Goal: Task Accomplishment & Management: Manage account settings

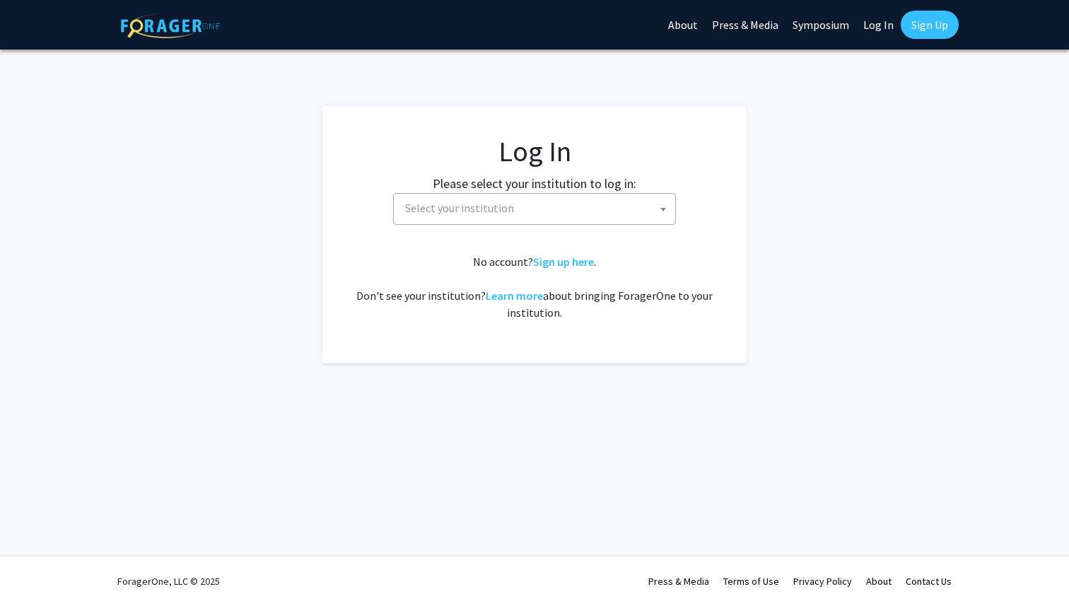
click at [452, 190] on label "Please select your institution to log in:" at bounding box center [535, 183] width 204 height 19
click at [447, 202] on span "Select your institution" at bounding box center [459, 208] width 109 height 14
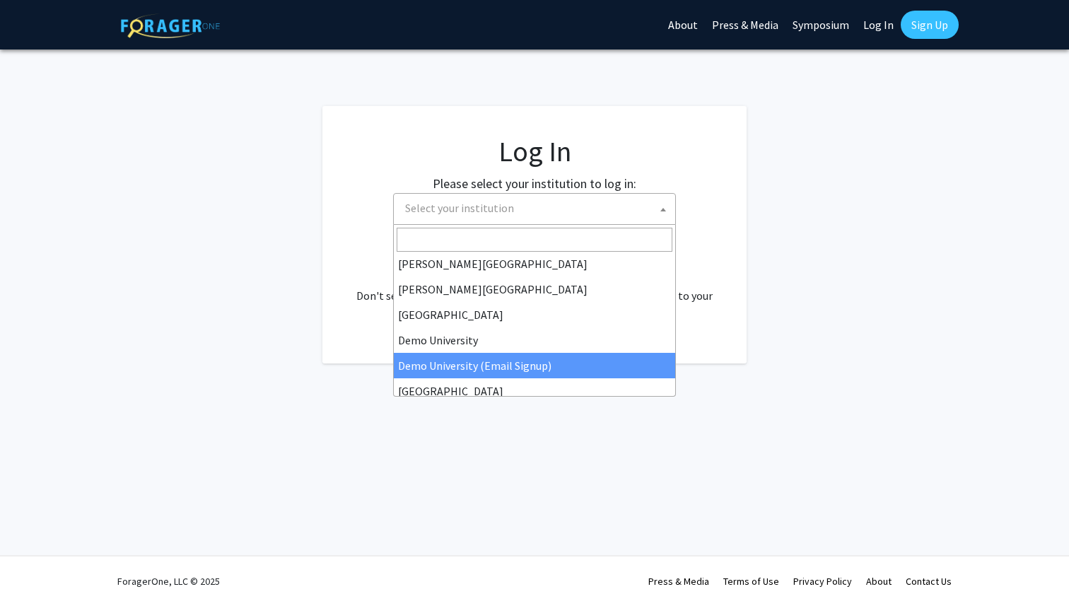
scroll to position [92, 0]
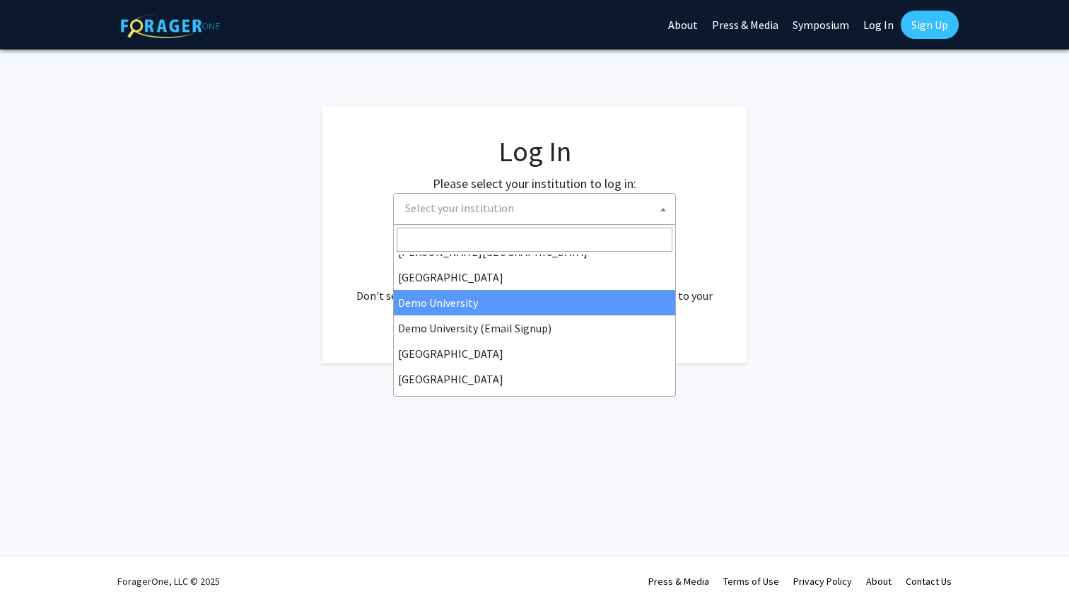
select select "8"
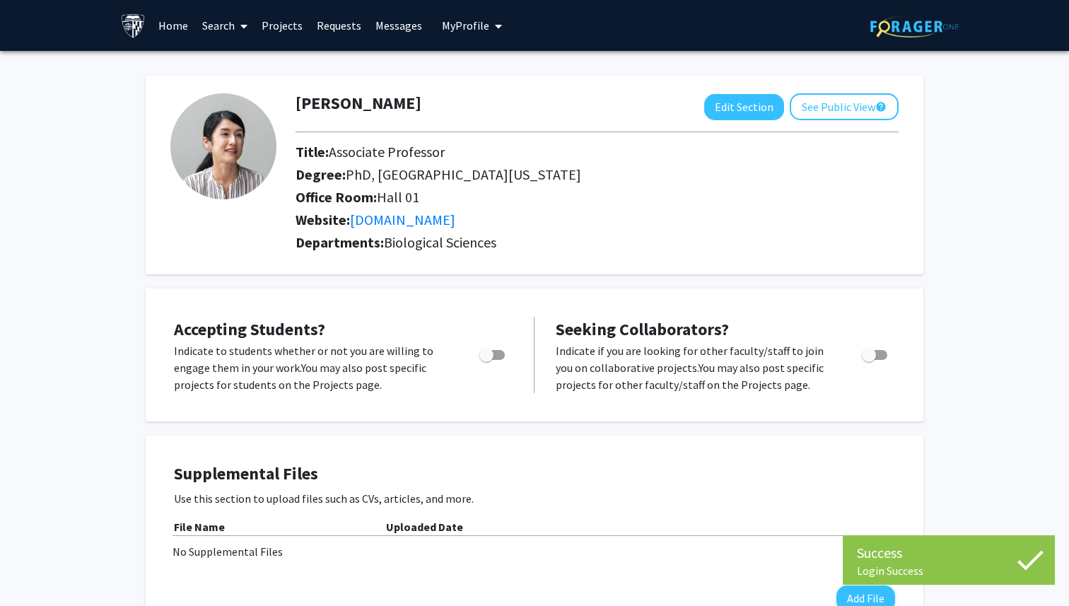
click at [474, 30] on span "My Profile" at bounding box center [465, 25] width 47 height 14
click at [674, 260] on div "[PERSON_NAME] Edit Section See Public View help Title: Associate Professor Degr…" at bounding box center [534, 175] width 777 height 199
